Goal: Find specific page/section: Find specific page/section

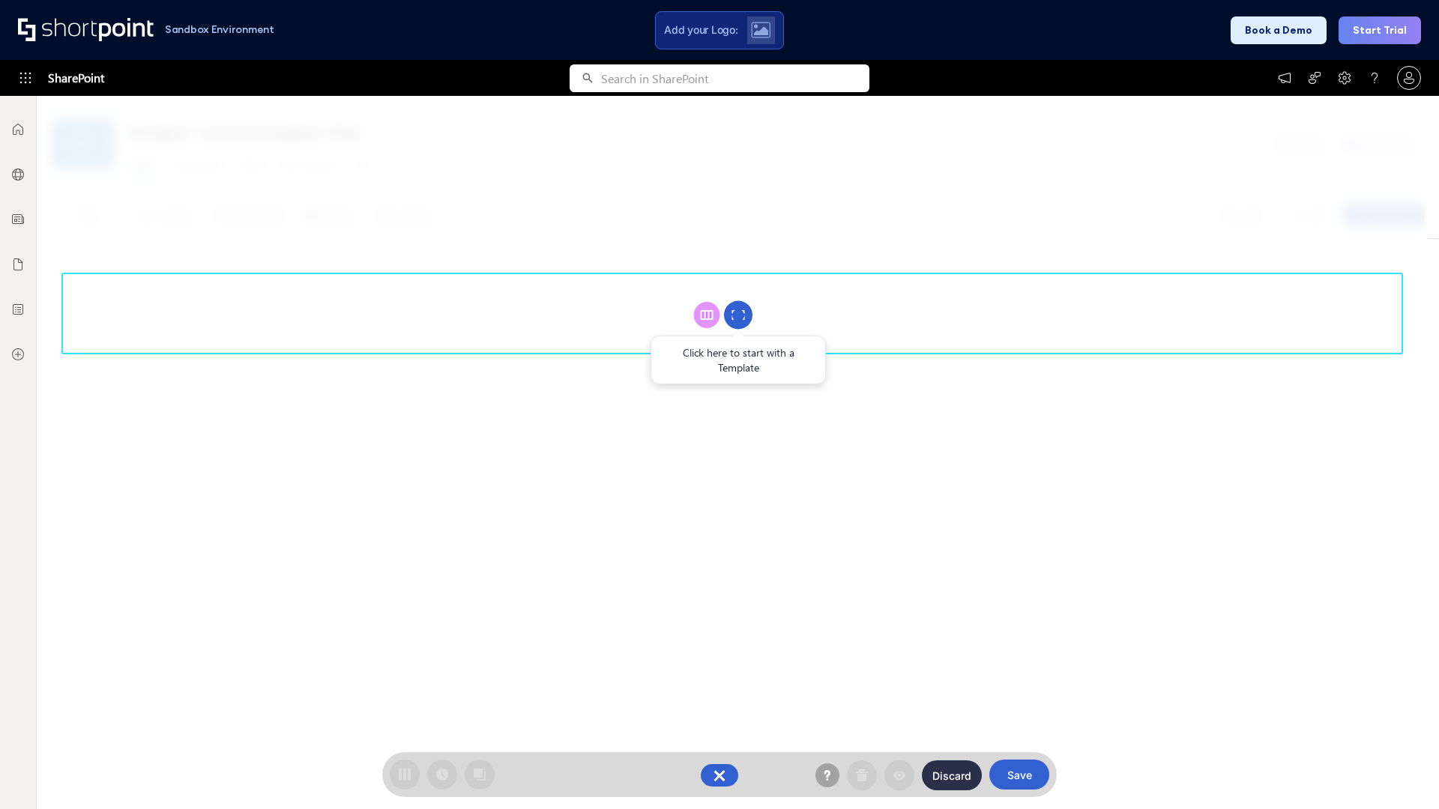
click at [738, 315] on circle at bounding box center [738, 315] width 28 height 28
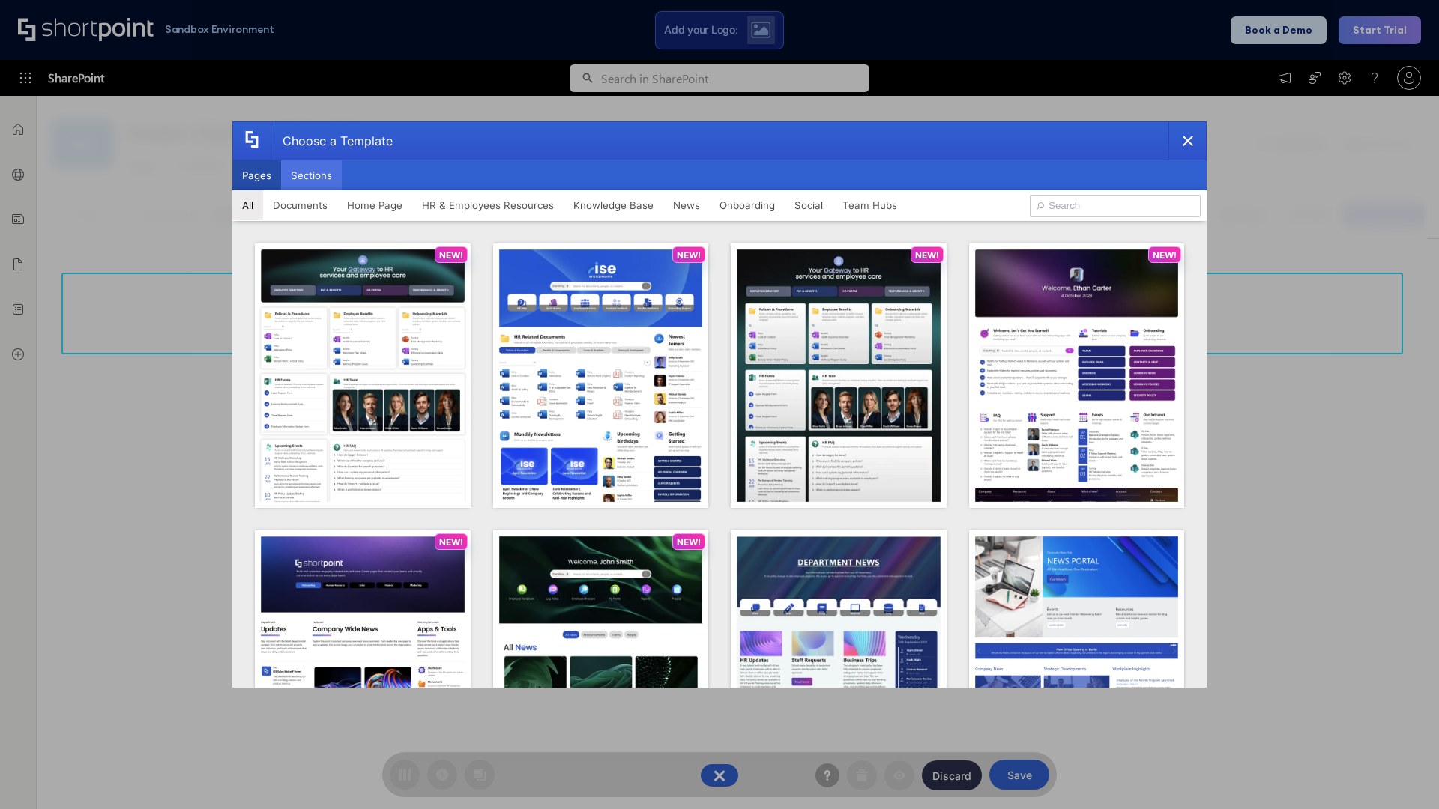
click at [311, 175] on button "Sections" at bounding box center [311, 175] width 61 height 30
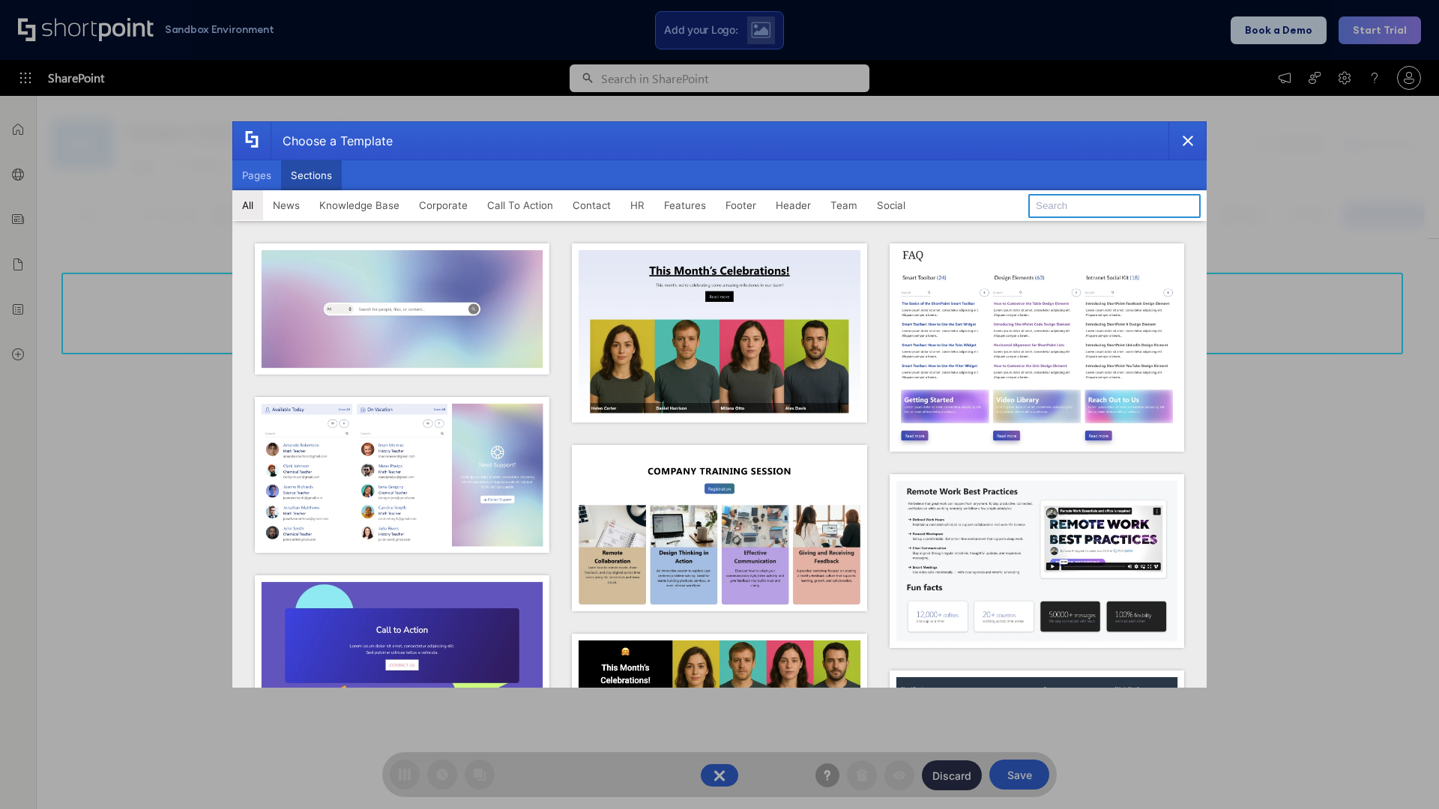
type input "FAQ 5"
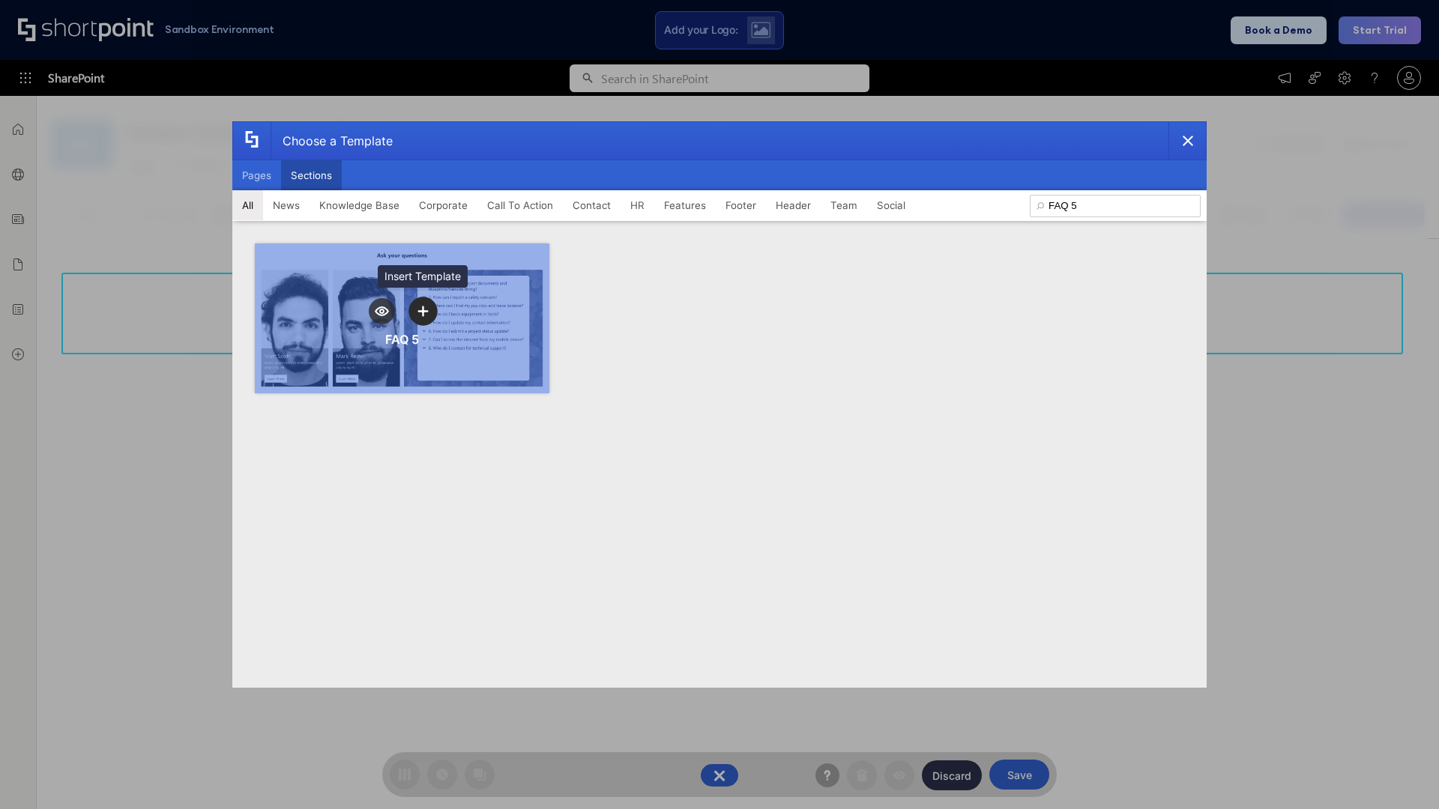
click at [423, 311] on icon "template selector" at bounding box center [422, 311] width 10 height 10
